Goal: Find specific fact

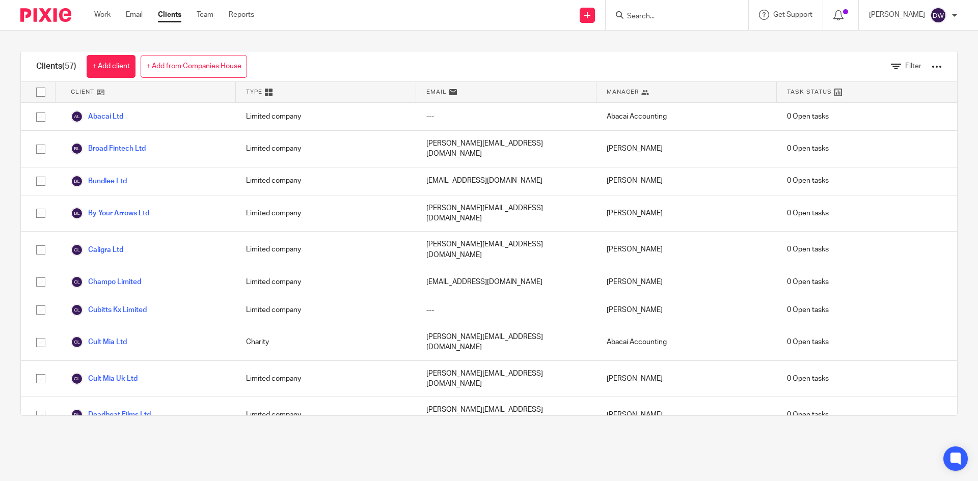
click at [690, 15] on input "Search" at bounding box center [672, 16] width 92 height 9
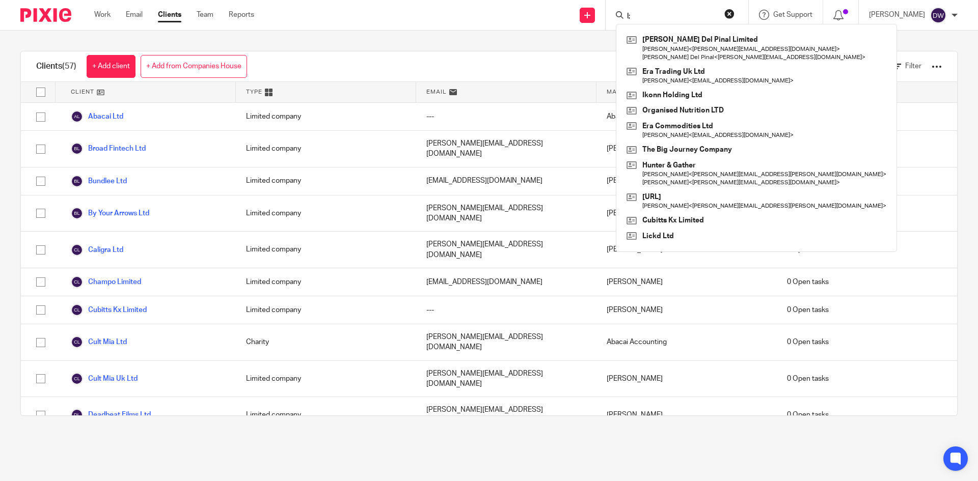
type input "l"
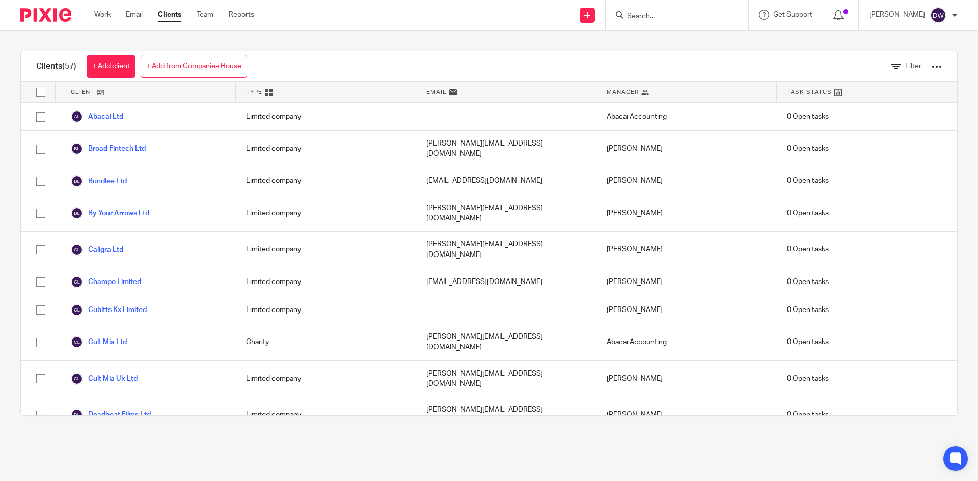
type input "l"
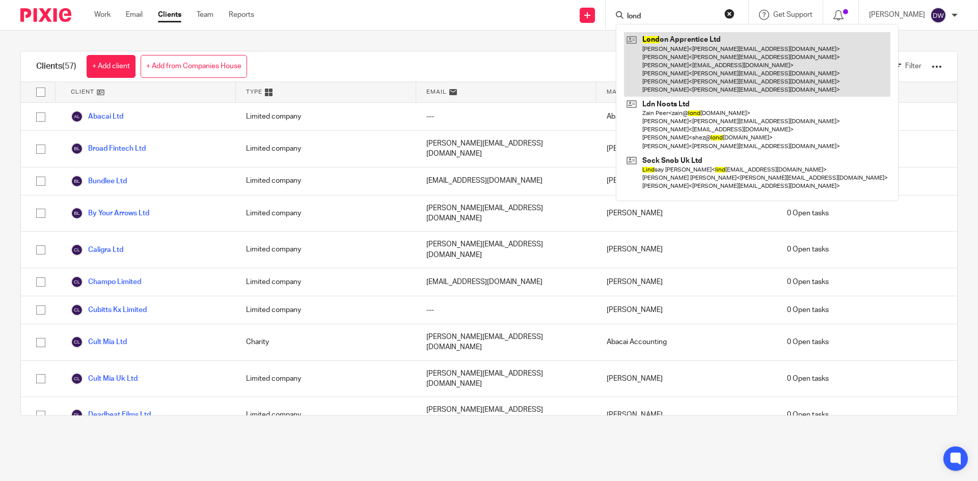
type input "lond"
click at [704, 81] on link at bounding box center [757, 64] width 266 height 65
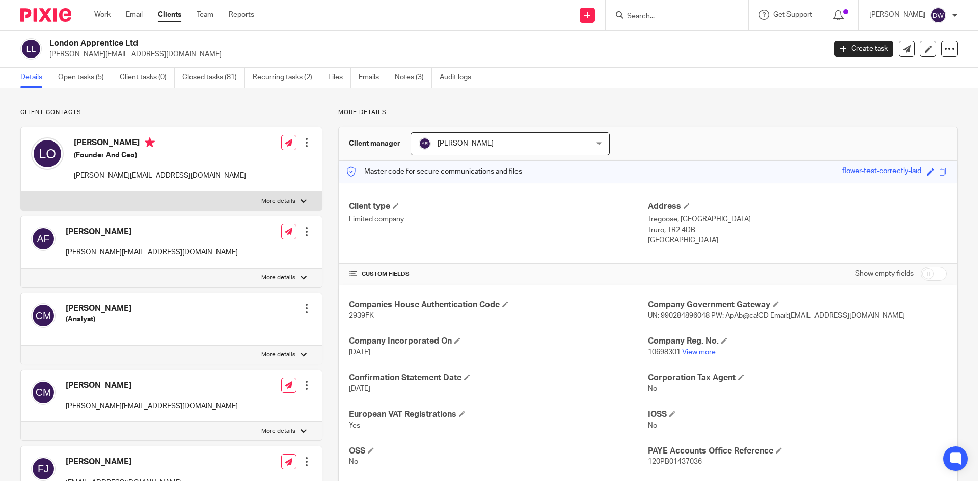
scroll to position [102, 0]
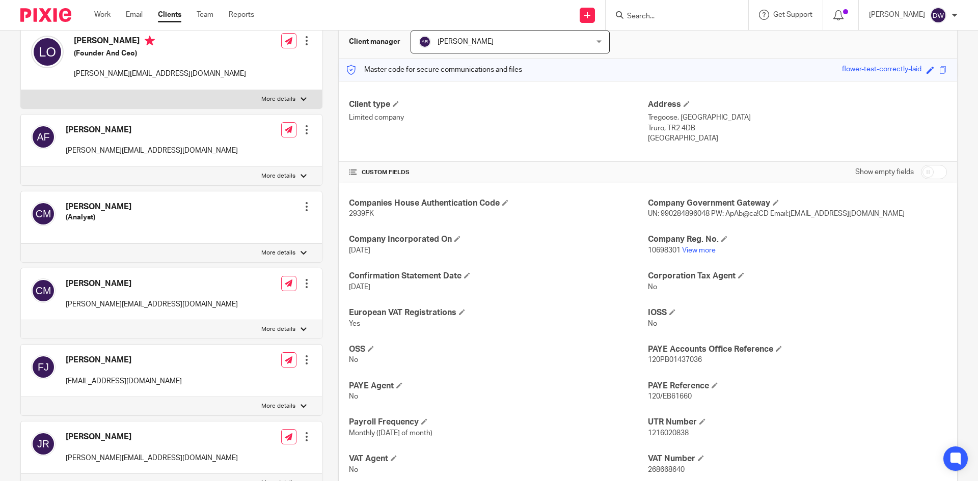
click at [680, 360] on span "120PB01437036" at bounding box center [675, 360] width 54 height 7
copy span "120PB01437036"
